Goal: Task Accomplishment & Management: Manage account settings

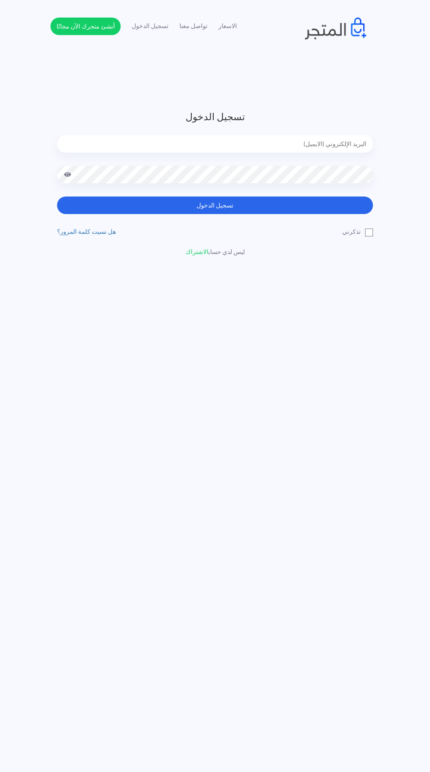
click at [175, 144] on input "email" at bounding box center [215, 144] width 316 height 18
type input "[EMAIL_ADDRESS][DOMAIN_NAME]"
click at [57, 197] on button "تسجيل الدخول" at bounding box center [215, 206] width 316 height 18
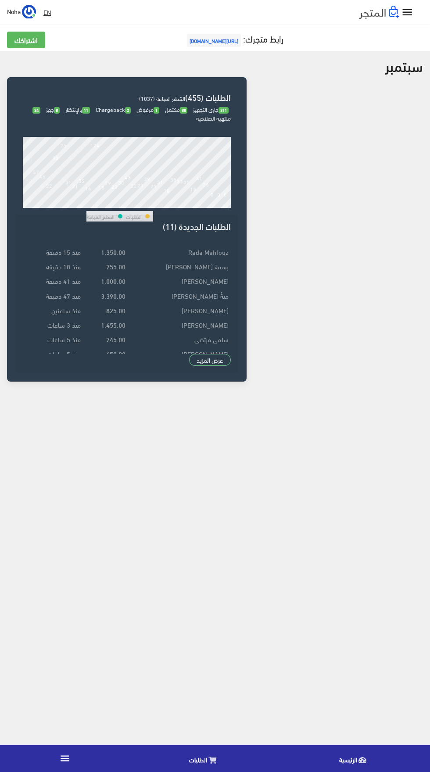
click at [72, 758] on link "" at bounding box center [65, 759] width 130 height 25
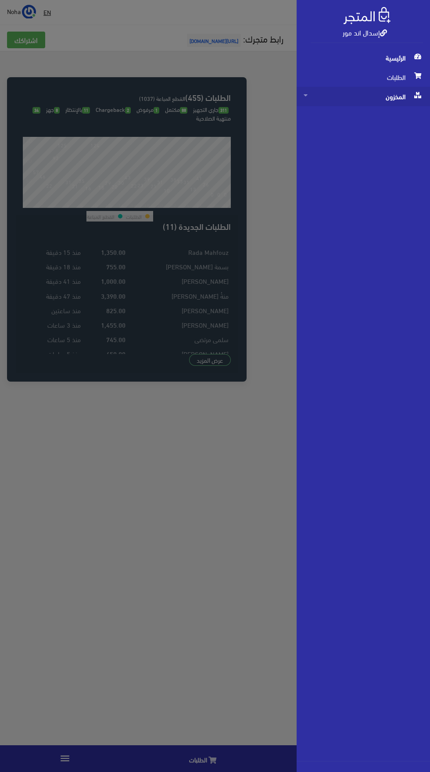
click at [355, 101] on span "المخزون" at bounding box center [363, 96] width 119 height 19
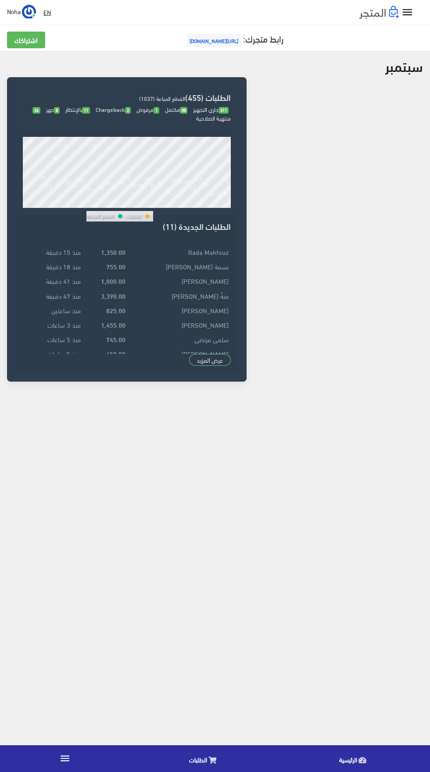
click at [65, 758] on icon "" at bounding box center [64, 758] width 11 height 11
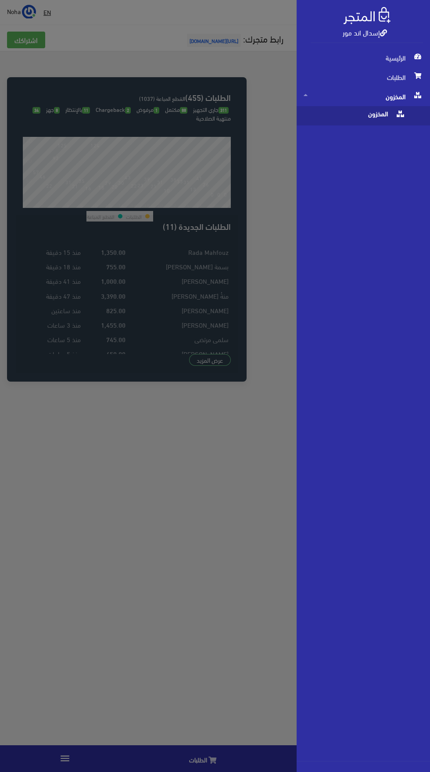
click at [358, 116] on span "المخزون" at bounding box center [355, 115] width 102 height 19
